Goal: Task Accomplishment & Management: Use online tool/utility

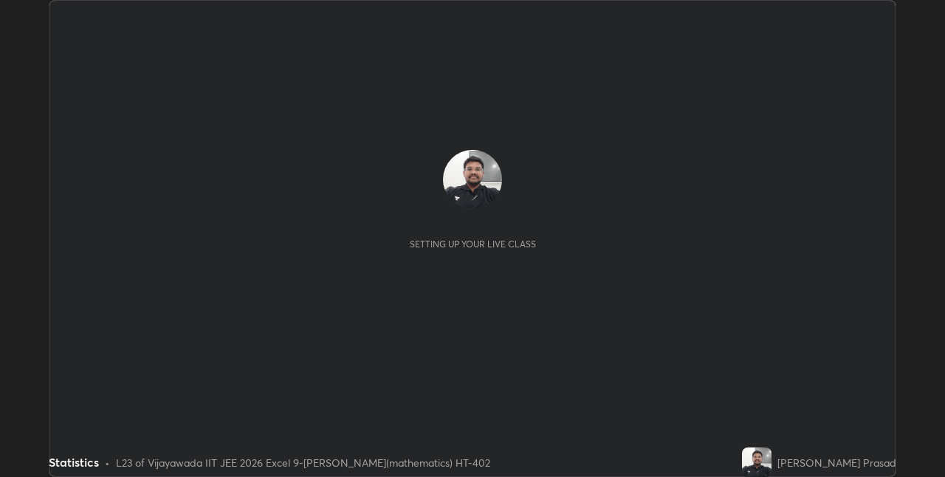
scroll to position [477, 945]
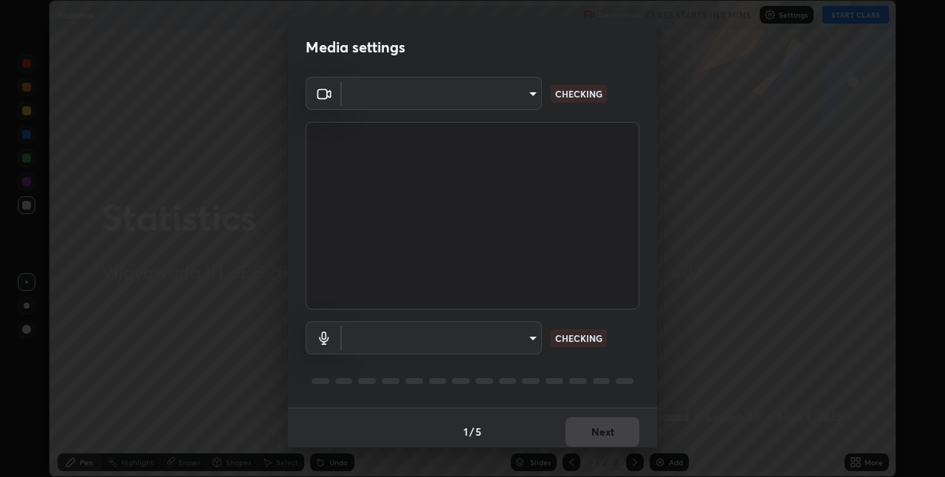
type input "580cdf1e43ac14fa12f0c2cca4424a0ce01e80e8fe0b5185679ab71dc8131535"
click at [524, 334] on body "Erase all Statistics Recording CLASS STARTS IN 2 MINS Settings START CLASS Sett…" at bounding box center [472, 238] width 945 height 477
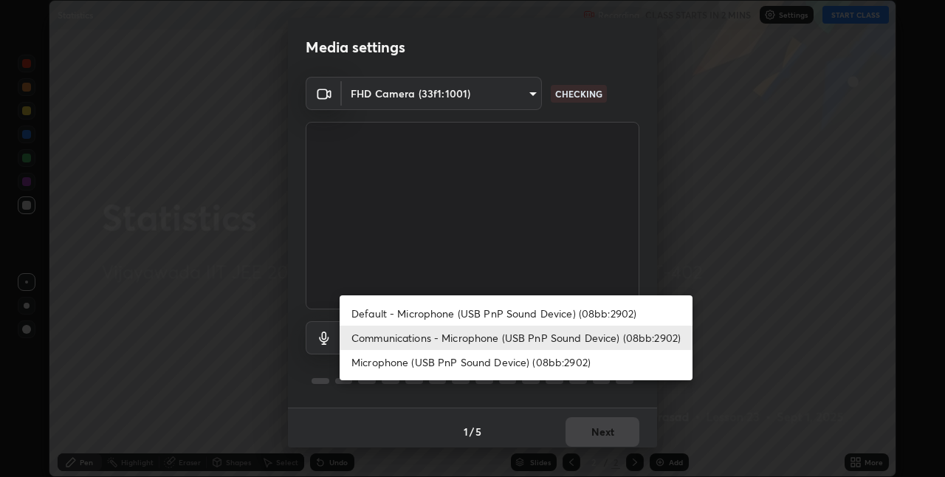
click at [481, 309] on li "Default - Microphone (USB PnP Sound Device) (08bb:2902)" at bounding box center [516, 313] width 353 height 24
type input "default"
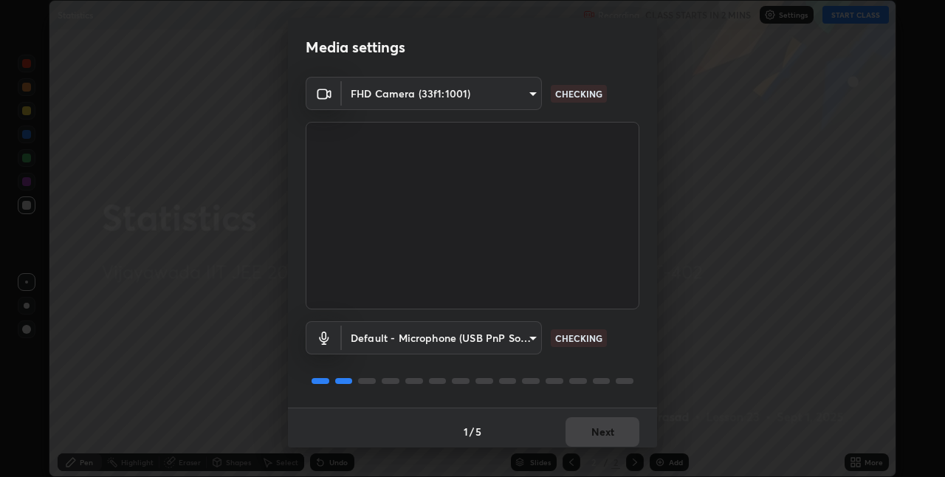
scroll to position [7, 0]
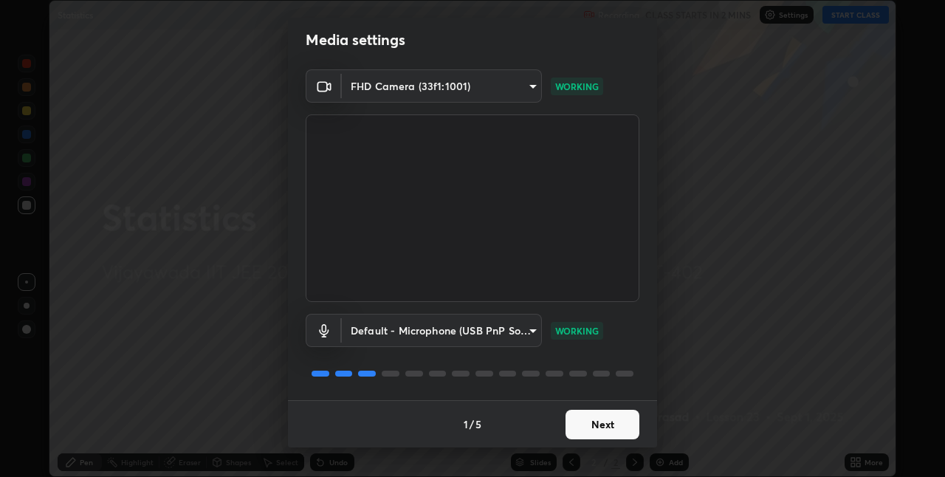
click at [613, 430] on button "Next" at bounding box center [603, 425] width 74 height 30
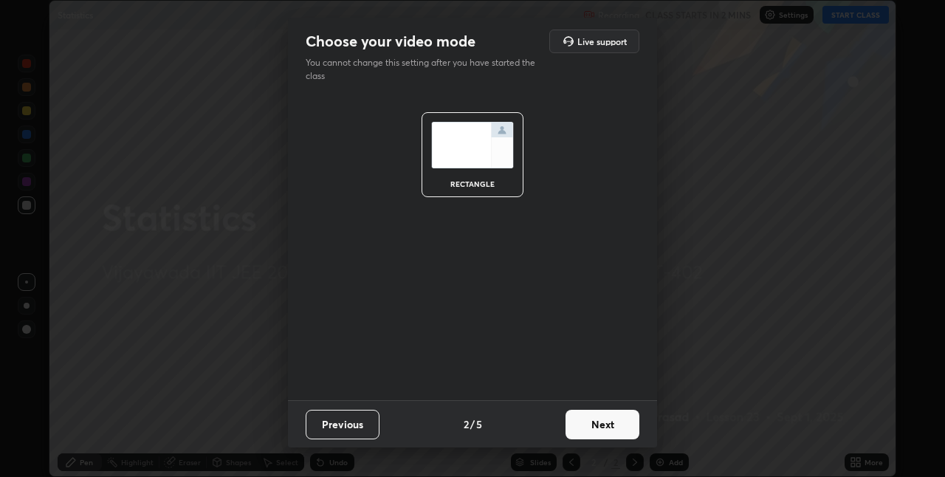
scroll to position [0, 0]
click at [611, 419] on button "Next" at bounding box center [603, 425] width 74 height 30
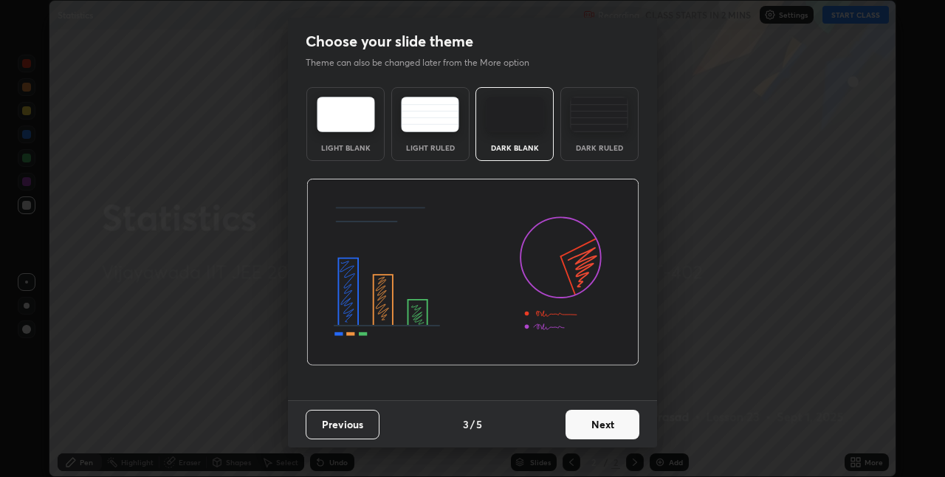
click at [620, 421] on button "Next" at bounding box center [603, 425] width 74 height 30
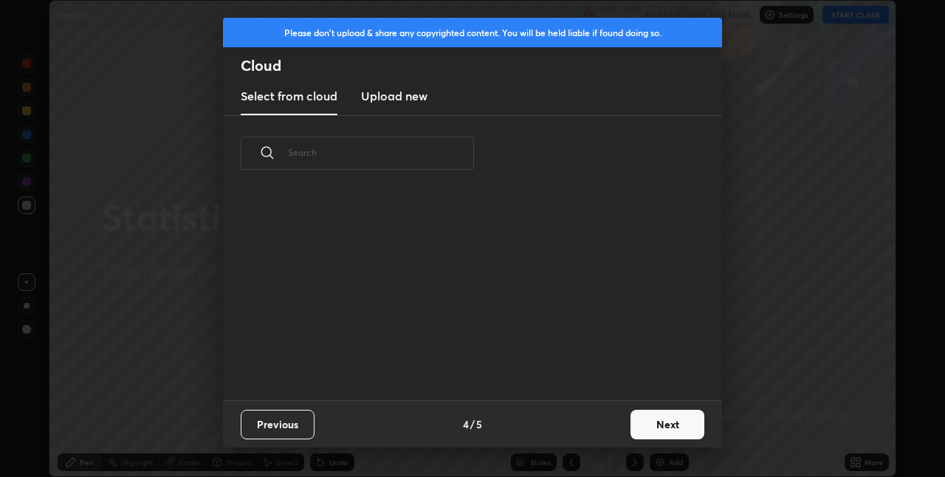
click at [659, 426] on button "Next" at bounding box center [668, 425] width 74 height 30
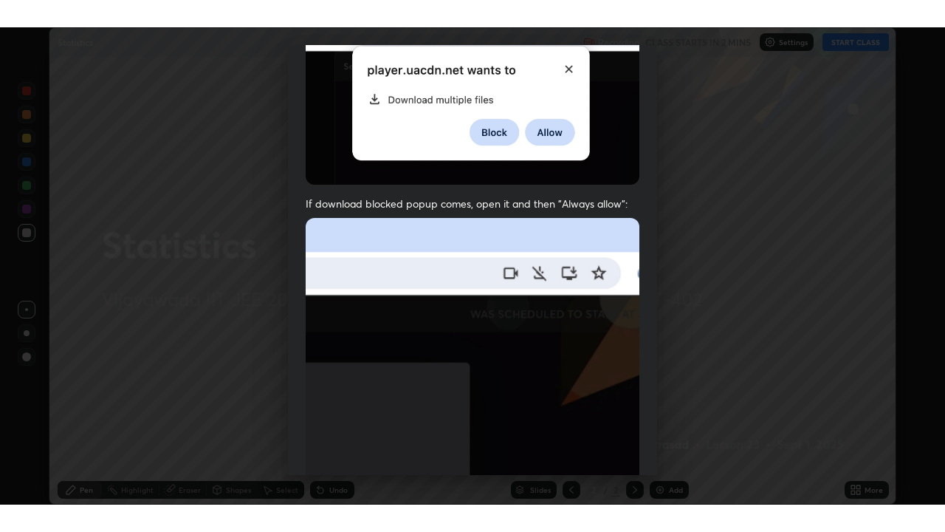
scroll to position [309, 0]
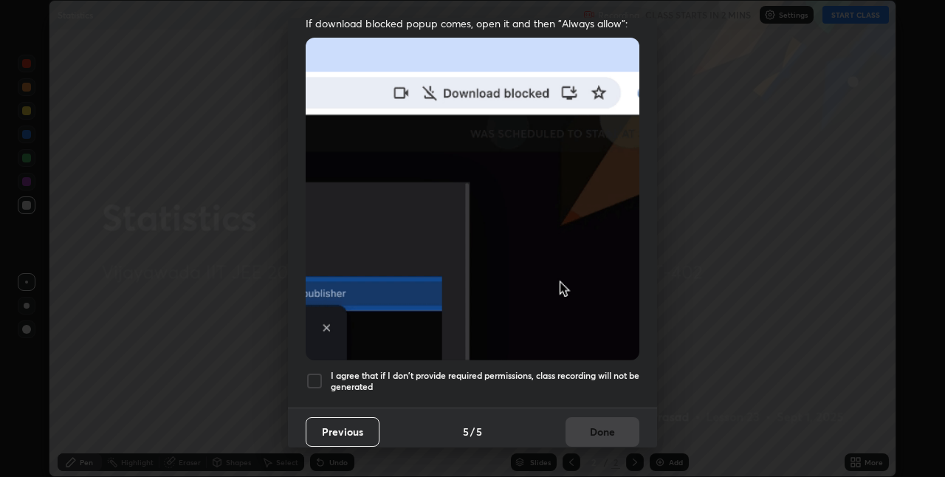
click at [322, 373] on div at bounding box center [315, 381] width 18 height 18
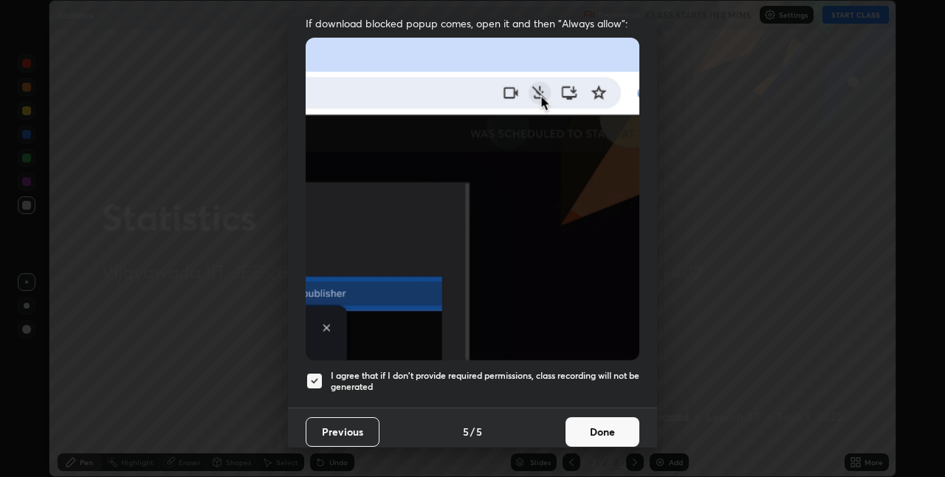
click at [603, 420] on button "Done" at bounding box center [603, 432] width 74 height 30
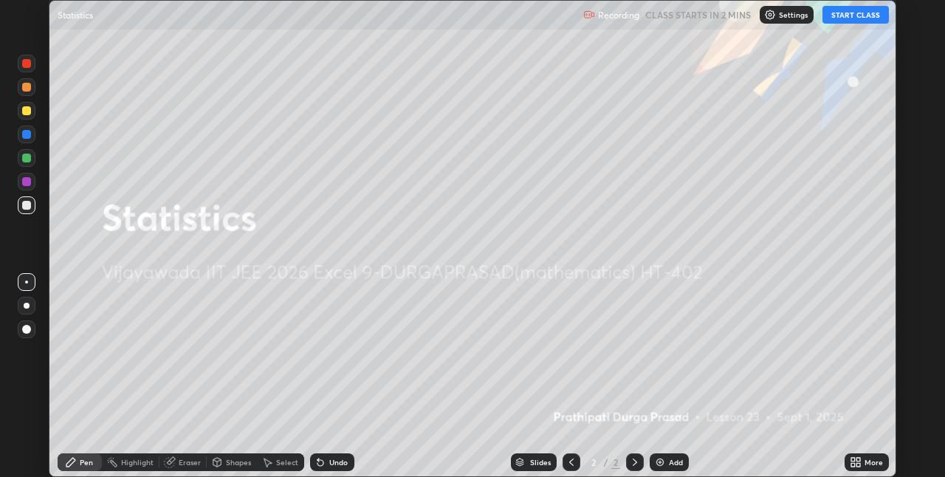
click at [846, 16] on button "START CLASS" at bounding box center [856, 15] width 66 height 18
click at [671, 466] on div "Add" at bounding box center [676, 462] width 14 height 7
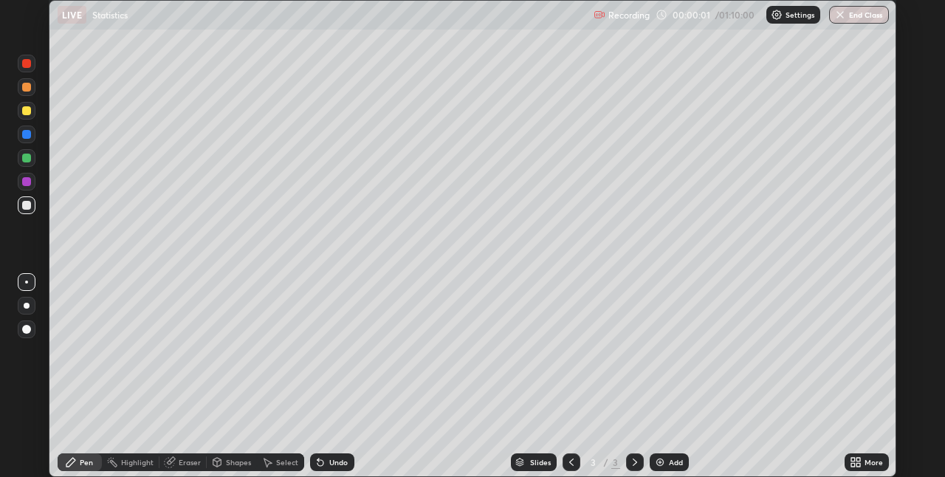
click at [858, 459] on icon at bounding box center [859, 460] width 4 height 4
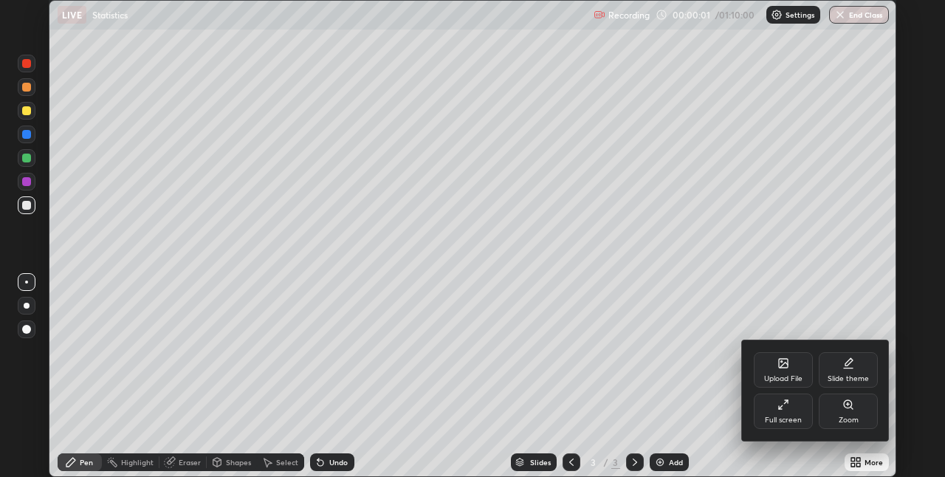
click at [787, 414] on div "Full screen" at bounding box center [783, 411] width 59 height 35
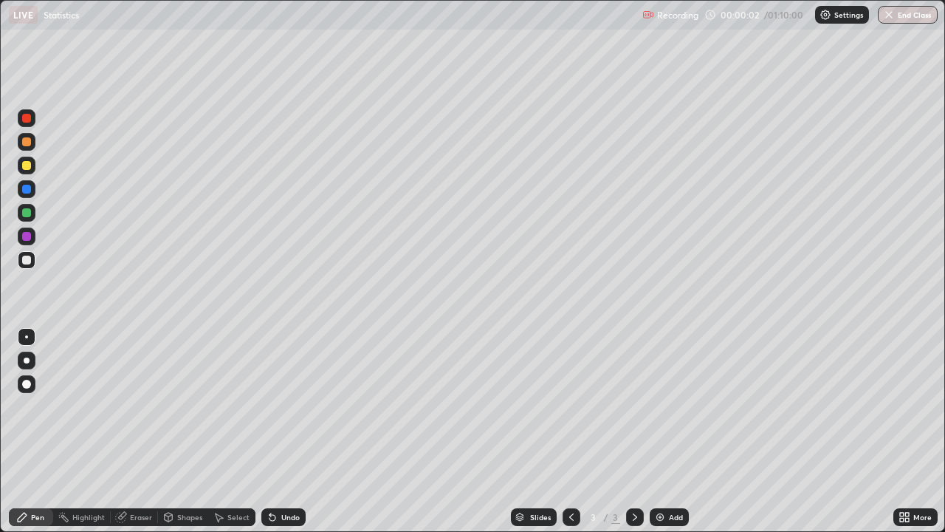
scroll to position [532, 945]
click at [29, 164] on div at bounding box center [26, 165] width 9 height 9
click at [27, 171] on div at bounding box center [27, 166] width 18 height 18
click at [667, 476] on div "Add" at bounding box center [669, 517] width 39 height 18
click at [663, 476] on img at bounding box center [660, 517] width 12 height 12
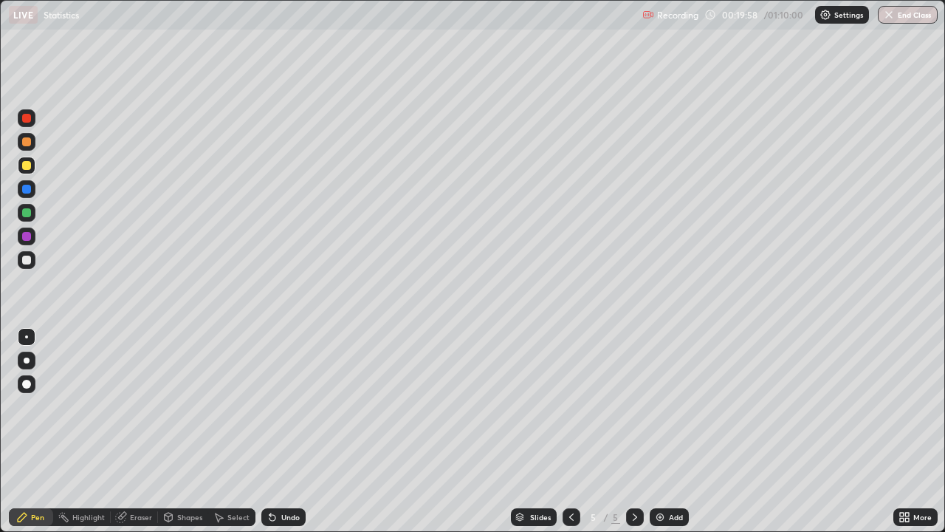
click at [24, 121] on div at bounding box center [26, 118] width 9 height 9
click at [134, 476] on div "Eraser" at bounding box center [141, 516] width 22 height 7
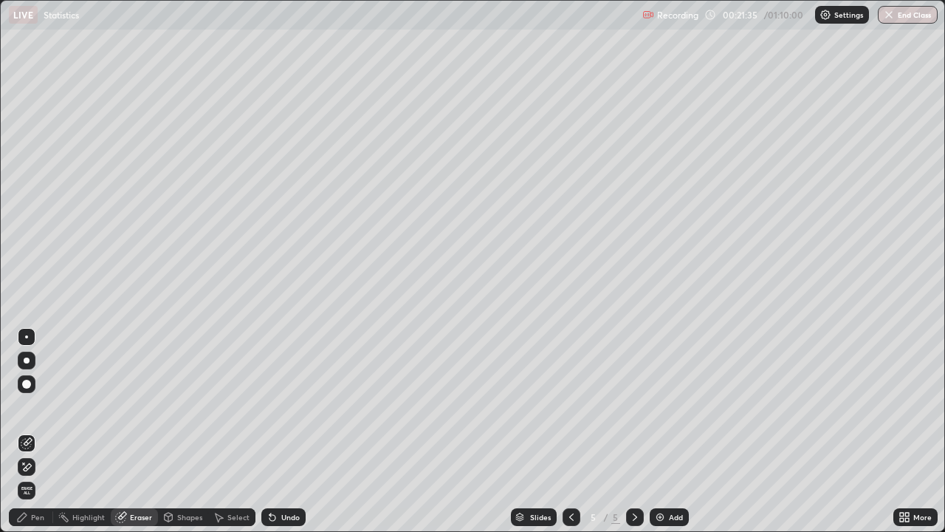
click at [37, 476] on div "Pen" at bounding box center [37, 516] width 13 height 7
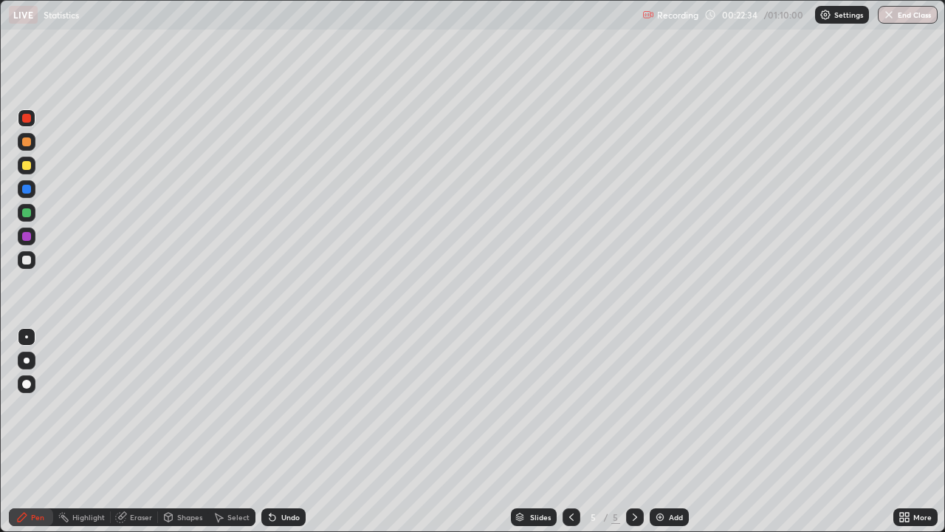
click at [23, 166] on div at bounding box center [26, 165] width 9 height 9
click at [666, 476] on div "Add" at bounding box center [669, 517] width 39 height 18
click at [27, 122] on div at bounding box center [26, 118] width 9 height 9
click at [139, 476] on div "Eraser" at bounding box center [141, 516] width 22 height 7
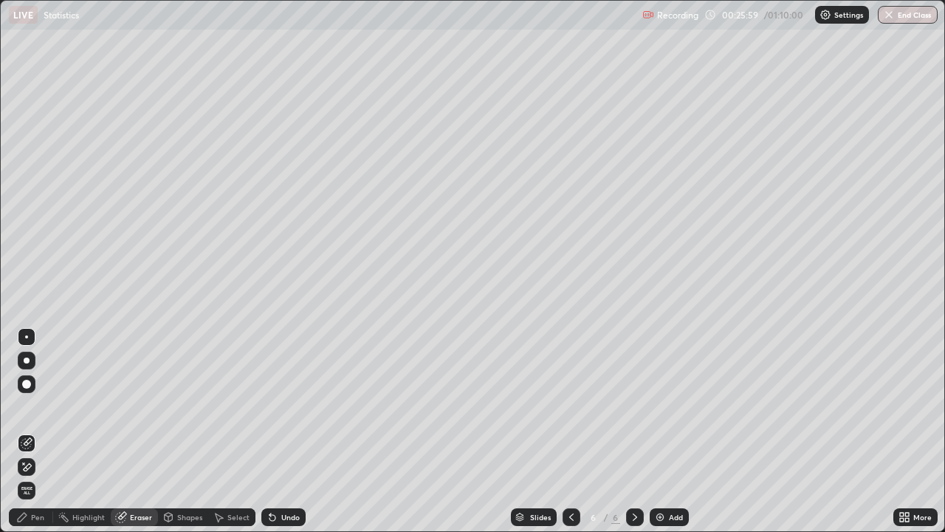
click at [31, 476] on div "Pen" at bounding box center [31, 517] width 44 height 18
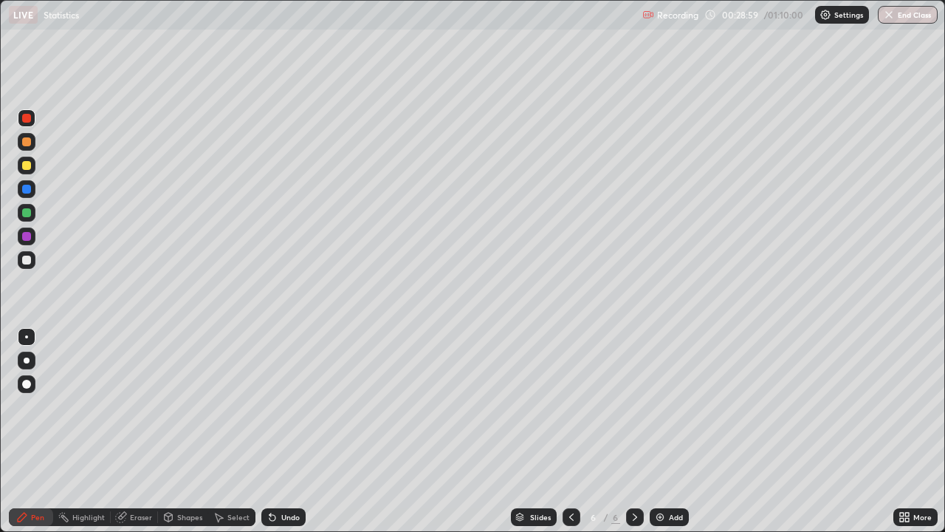
click at [24, 213] on div at bounding box center [26, 212] width 9 height 9
click at [665, 476] on div "Add" at bounding box center [669, 517] width 39 height 18
click at [137, 476] on div "Eraser" at bounding box center [141, 516] width 22 height 7
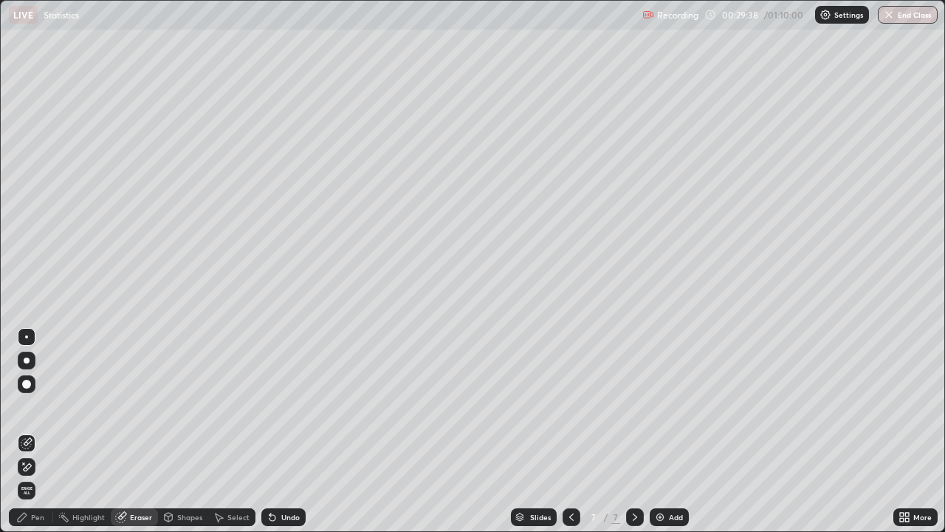
click at [35, 476] on div "Pen" at bounding box center [37, 516] width 13 height 7
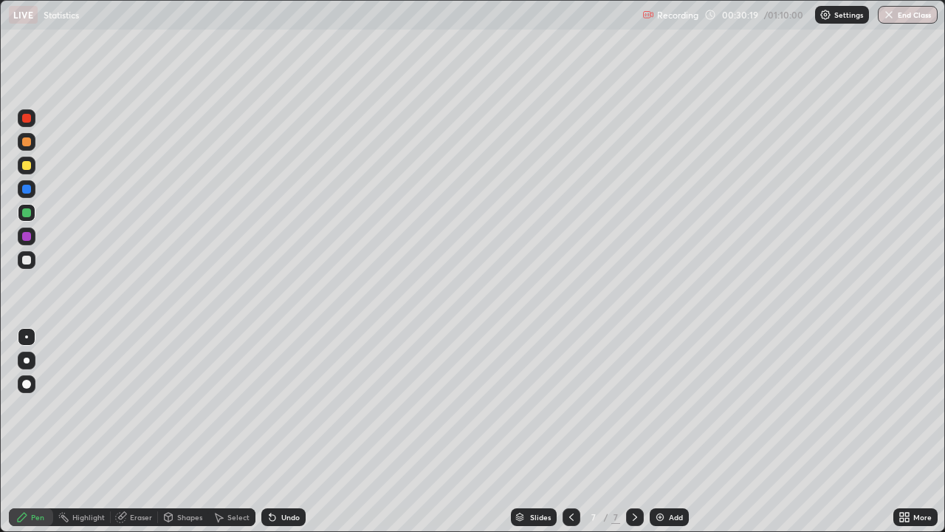
click at [24, 240] on div at bounding box center [26, 236] width 9 height 9
click at [26, 165] on div at bounding box center [26, 165] width 9 height 9
click at [28, 166] on div at bounding box center [26, 165] width 9 height 9
click at [667, 476] on div "Add" at bounding box center [669, 517] width 39 height 18
click at [27, 213] on div at bounding box center [26, 212] width 9 height 9
